Goal: Task Accomplishment & Management: Manage account settings

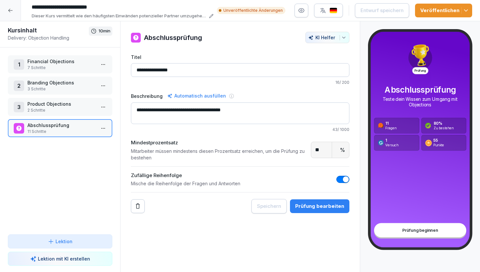
click at [12, 13] on div at bounding box center [10, 10] width 21 height 21
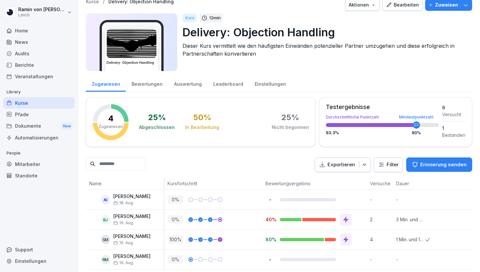
scroll to position [6, 0]
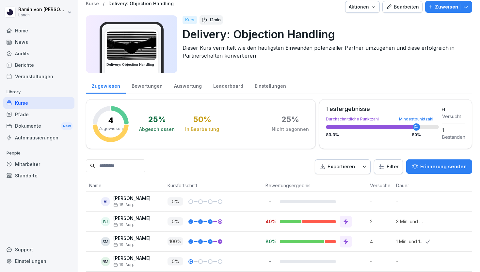
click at [403, 5] on div "Bearbeiten" at bounding box center [402, 6] width 33 height 7
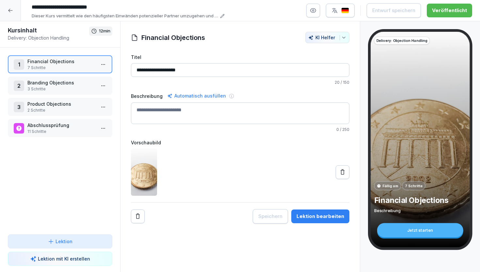
click at [62, 123] on p "Abschlussprüfung" at bounding box center [61, 125] width 68 height 7
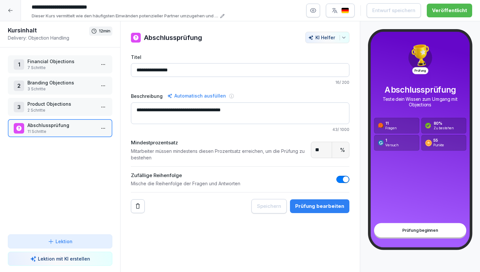
click at [12, 16] on div at bounding box center [10, 10] width 21 height 21
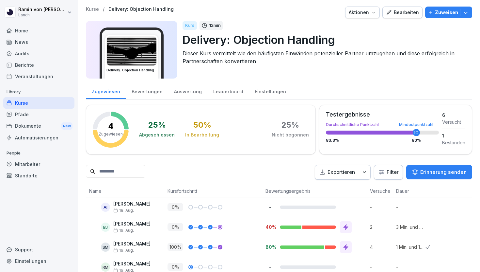
click at [91, 9] on p "Kurse" at bounding box center [92, 10] width 13 height 6
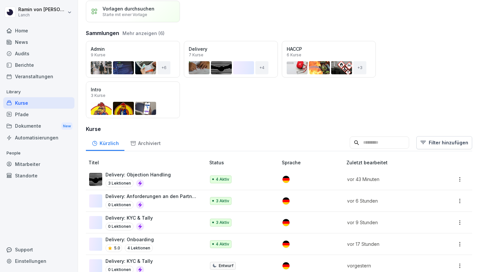
scroll to position [50, 0]
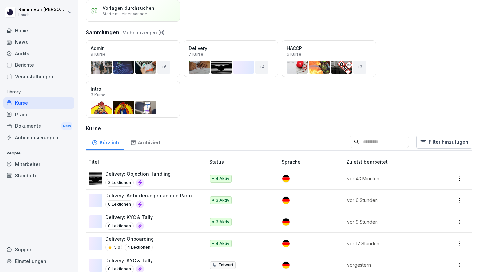
click at [161, 241] on div "Delivery: Onboarding 5.0 4 Lektionen" at bounding box center [144, 243] width 110 height 16
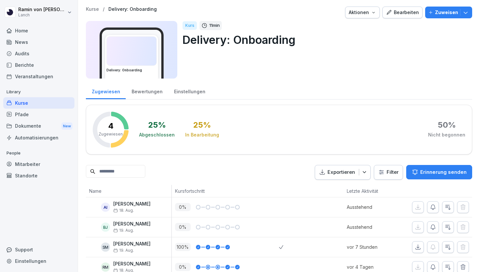
click at [404, 12] on div "Bearbeiten" at bounding box center [402, 12] width 33 height 7
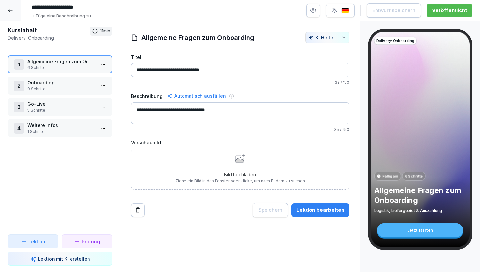
click at [311, 210] on div "Lektion bearbeiten" at bounding box center [321, 209] width 48 height 7
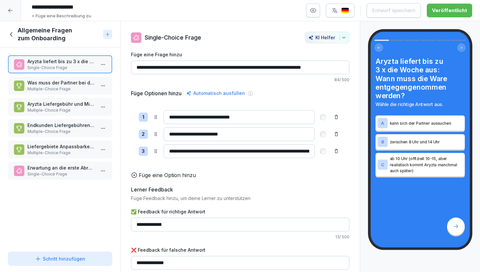
click at [63, 89] on p "Multiple-Choice Frage" at bounding box center [61, 89] width 68 height 6
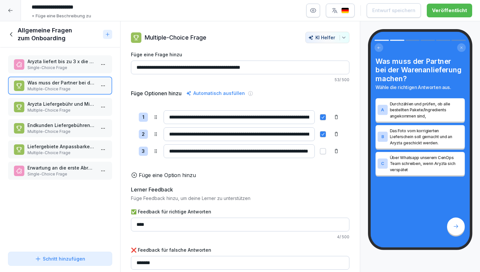
click at [66, 109] on p "Multiple-Choice Frage" at bounding box center [61, 110] width 68 height 6
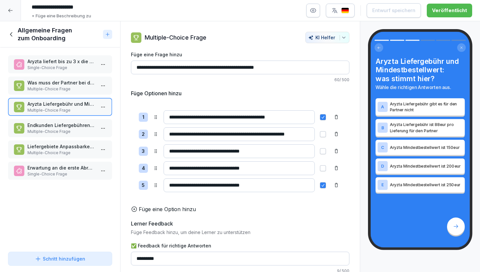
click at [72, 87] on p "Multiple-Choice Frage" at bounding box center [61, 89] width 68 height 6
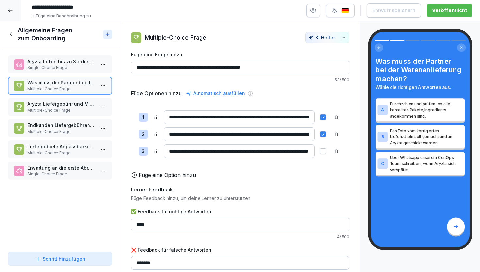
click at [74, 104] on p "Aryzta Liefergebühr und Mindestbestellwert: was stimmt hier?" at bounding box center [61, 103] width 68 height 7
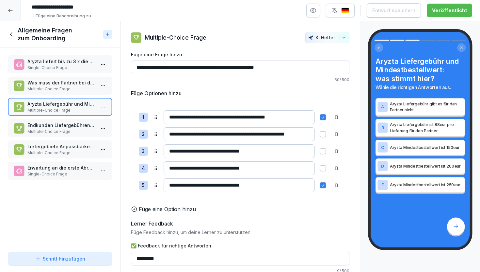
click at [79, 133] on p "Multiple-Choice Frage" at bounding box center [61, 131] width 68 height 6
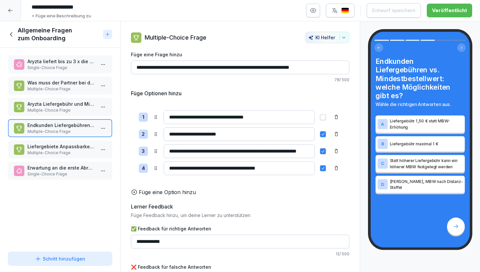
click at [77, 149] on p "Liefergebiete Anpassbarkeit: Welche Aussagen sind korrekt?" at bounding box center [61, 146] width 68 height 7
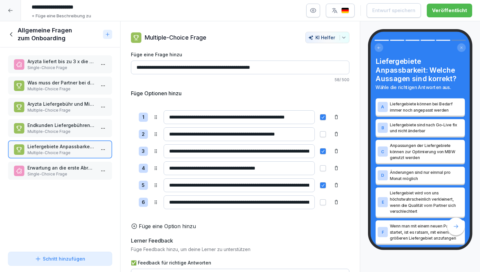
click at [69, 169] on p "Erwartung an die erste Abrechnung: womit ist zu rechnen?" at bounding box center [61, 167] width 68 height 7
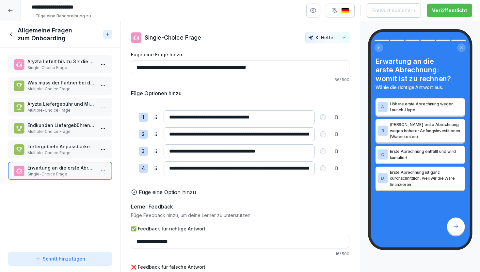
click at [15, 32] on div "Allgemeine Fragen zum Onboarding" at bounding box center [54, 34] width 93 height 16
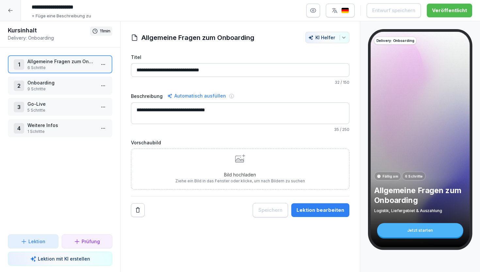
click at [53, 84] on p "Onboarding" at bounding box center [61, 82] width 68 height 7
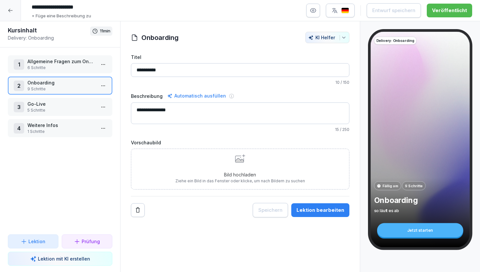
click at [314, 210] on div "Lektion bearbeiten" at bounding box center [321, 209] width 48 height 7
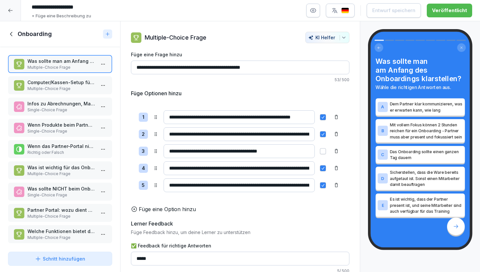
click at [14, 35] on icon at bounding box center [11, 33] width 7 height 7
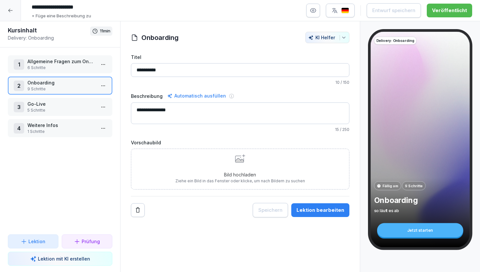
click at [10, 8] on icon at bounding box center [10, 10] width 5 height 5
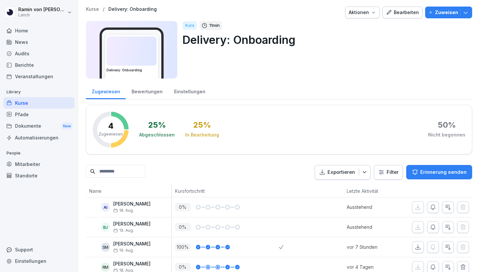
click at [98, 7] on p "Kurse" at bounding box center [92, 10] width 13 height 6
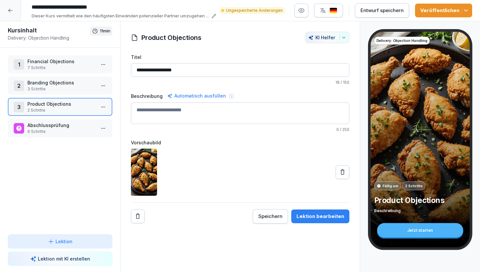
click at [1, 3] on div at bounding box center [10, 10] width 21 height 21
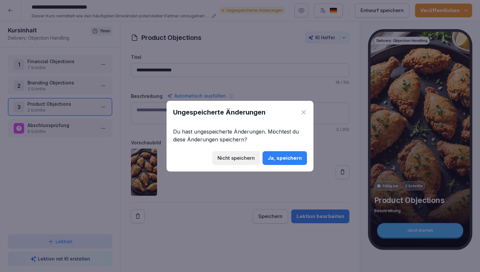
click at [303, 112] on icon at bounding box center [304, 112] width 4 height 4
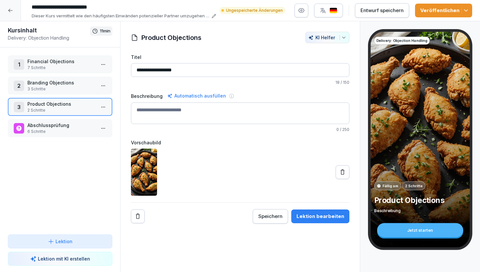
click at [36, 129] on p "6 Schritte" at bounding box center [61, 131] width 68 height 6
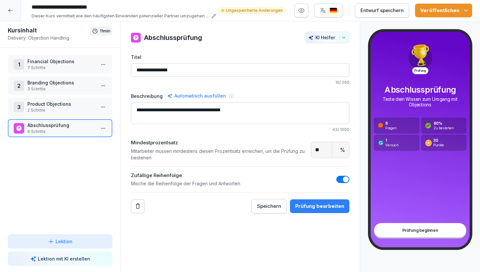
click at [322, 203] on div "Prüfung bearbeiten" at bounding box center [319, 205] width 49 height 7
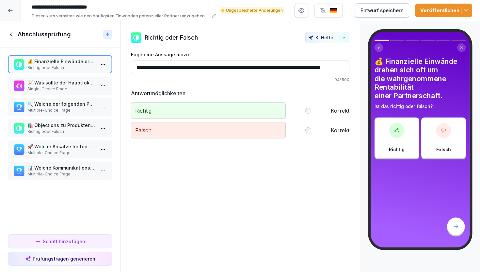
click at [10, 32] on icon at bounding box center [11, 34] width 7 height 7
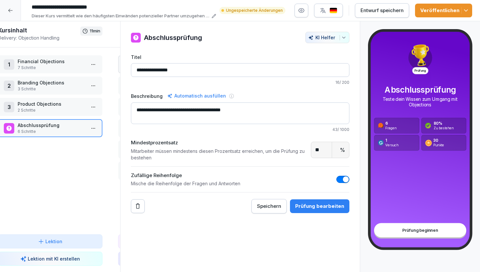
click at [11, 8] on icon at bounding box center [10, 10] width 5 height 5
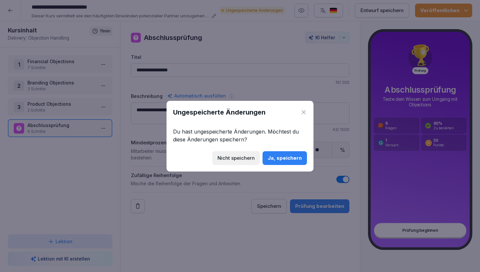
click at [306, 108] on div "Ungespeicherte Änderungen" at bounding box center [240, 112] width 134 height 10
click at [302, 113] on icon at bounding box center [304, 112] width 4 height 4
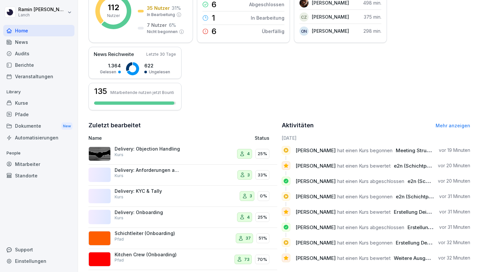
scroll to position [116, 0]
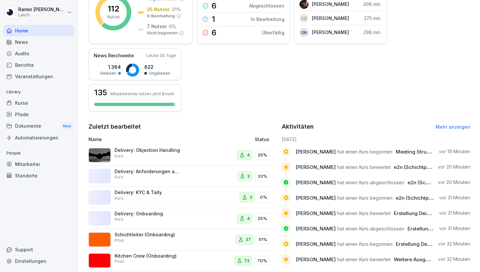
click at [150, 158] on div "Delivery: Objection Handling Kurs" at bounding box center [147, 153] width 65 height 12
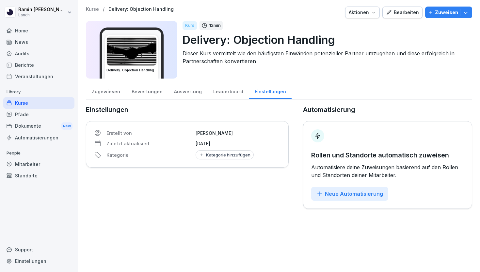
click at [440, 10] on p "Zuweisen" at bounding box center [446, 12] width 23 height 7
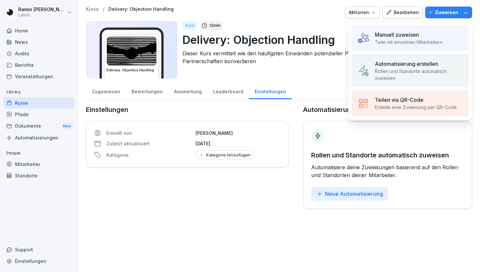
click at [417, 40] on p "Teile mit einzelnen Mitarbeitern" at bounding box center [409, 42] width 68 height 7
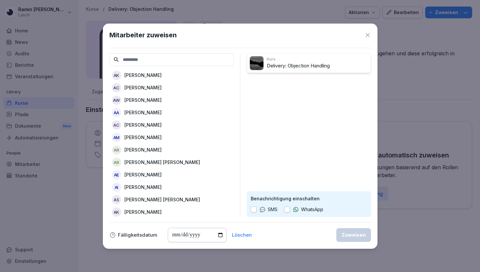
click at [182, 59] on input at bounding box center [171, 59] width 124 height 13
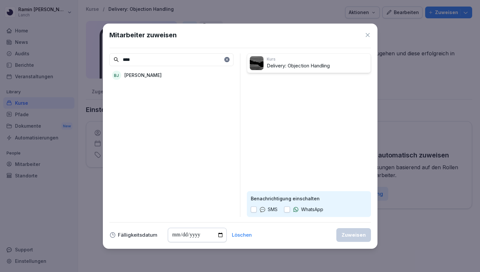
type input "****"
click at [172, 74] on div "BJ Benedikt Jensen" at bounding box center [171, 75] width 124 height 12
click at [361, 238] on div "Zuweisen" at bounding box center [354, 234] width 24 height 7
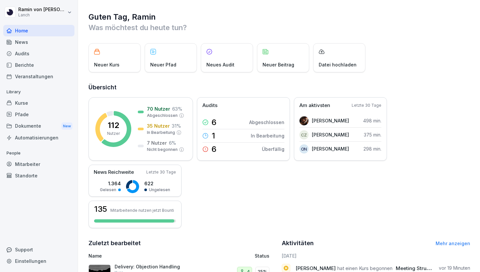
click at [33, 105] on div "Kurse" at bounding box center [38, 102] width 71 height 11
